Goal: Find contact information: Find contact information

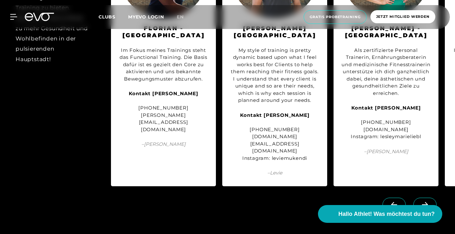
scroll to position [767, 0]
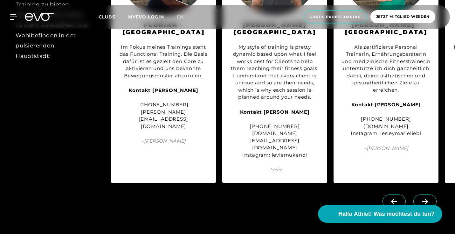
click at [426, 198] on icon at bounding box center [425, 200] width 6 height 5
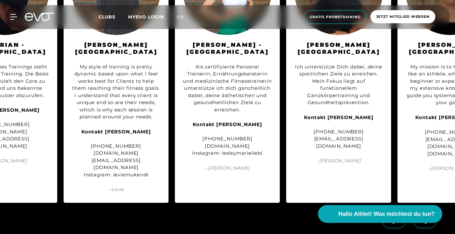
scroll to position [750, 0]
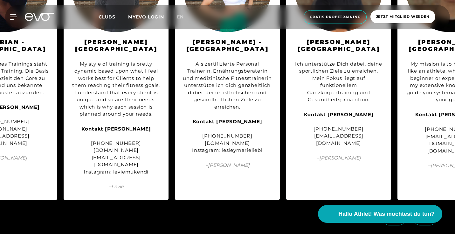
click at [427, 215] on icon at bounding box center [425, 217] width 6 height 5
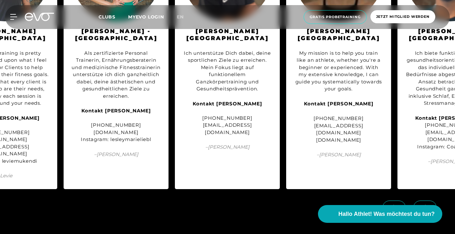
scroll to position [761, 0]
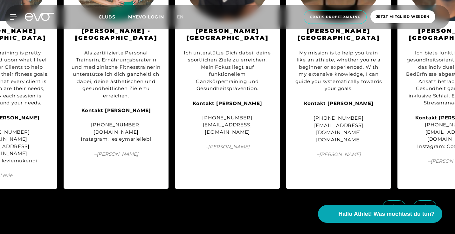
click at [426, 204] on icon at bounding box center [424, 207] width 11 height 6
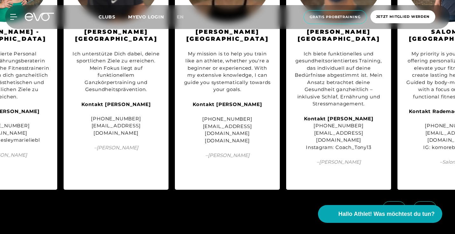
scroll to position [760, 0]
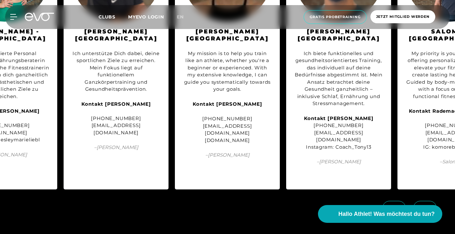
click at [424, 205] on icon at bounding box center [424, 208] width 11 height 6
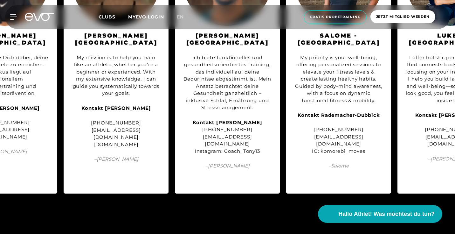
scroll to position [757, 0]
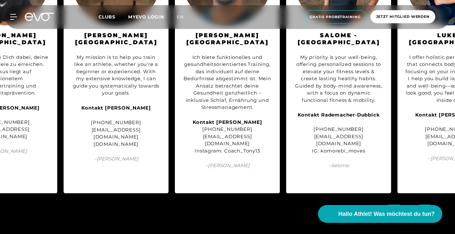
click at [429, 209] on icon at bounding box center [424, 212] width 11 height 6
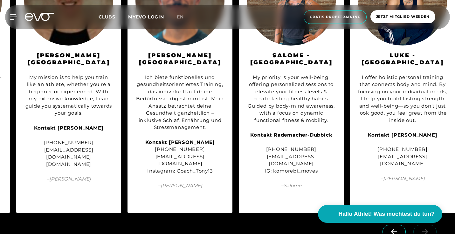
scroll to position [744, 0]
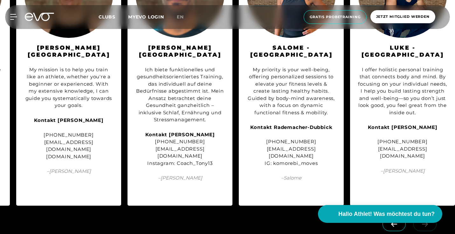
drag, startPoint x: 38, startPoint y: 138, endPoint x: 108, endPoint y: 138, distance: 70.9
click at [108, 138] on div "[PHONE_NUMBER] [EMAIL_ADDRESS][DOMAIN_NAME] [DOMAIN_NAME]" at bounding box center [68, 145] width 89 height 29
copy div "[DOMAIN_NAME]"
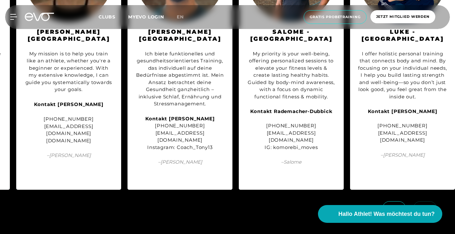
scroll to position [760, 0]
click at [392, 205] on icon at bounding box center [394, 207] width 6 height 5
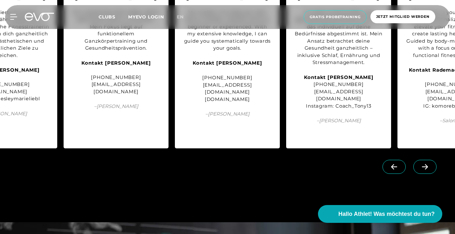
scroll to position [802, 0]
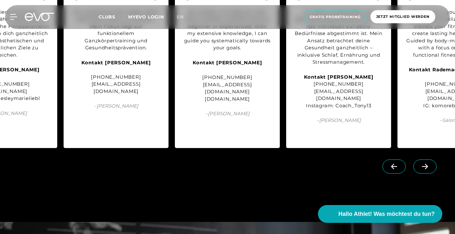
click at [388, 159] on span at bounding box center [393, 166] width 23 height 14
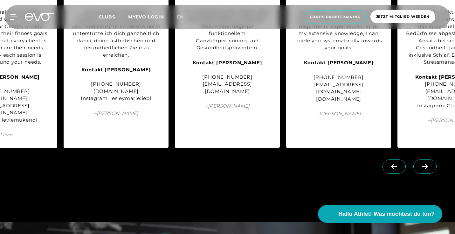
drag, startPoint x: 79, startPoint y: 87, endPoint x: 156, endPoint y: 86, distance: 77.2
click at [156, 86] on div "Kontakt [PERSON_NAME] [PHONE_NUMBER] [DOMAIN_NAME] Instagram: lesleymarieliebl" at bounding box center [116, 84] width 89 height 36
copy div "[DOMAIN_NAME]"
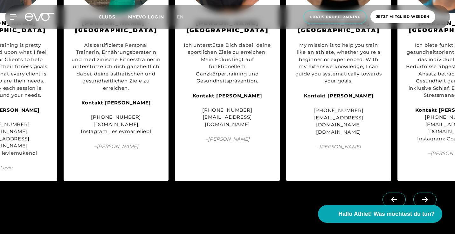
scroll to position [770, 0]
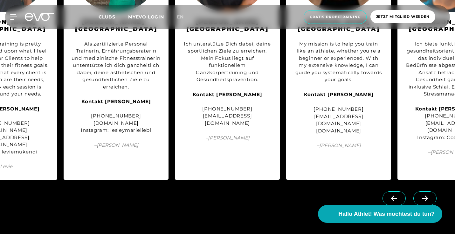
click at [424, 191] on span at bounding box center [424, 198] width 23 height 14
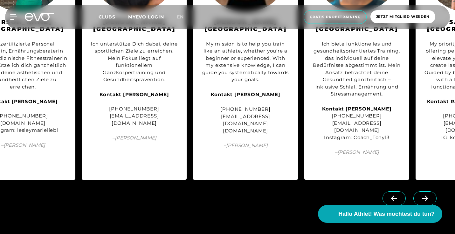
scroll to position [0, 381]
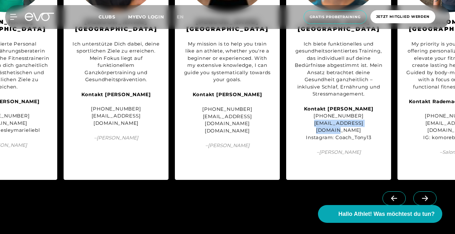
drag, startPoint x: 307, startPoint y: 121, endPoint x: 370, endPoint y: 121, distance: 62.9
click at [370, 121] on div "Kontakt [PERSON_NAME] [PHONE_NUMBER] [EMAIL_ADDRESS][DOMAIN_NAME] Instagram: Co…" at bounding box center [338, 123] width 89 height 36
drag, startPoint x: 372, startPoint y: 126, endPoint x: 336, endPoint y: 127, distance: 36.6
click at [336, 127] on div "Kontakt [PERSON_NAME] [PHONE_NUMBER] [EMAIL_ADDRESS][DOMAIN_NAME] Instagram: Co…" at bounding box center [338, 123] width 89 height 36
copy div "Coach_Tony13"
